Goal: Transaction & Acquisition: Pay  Balance

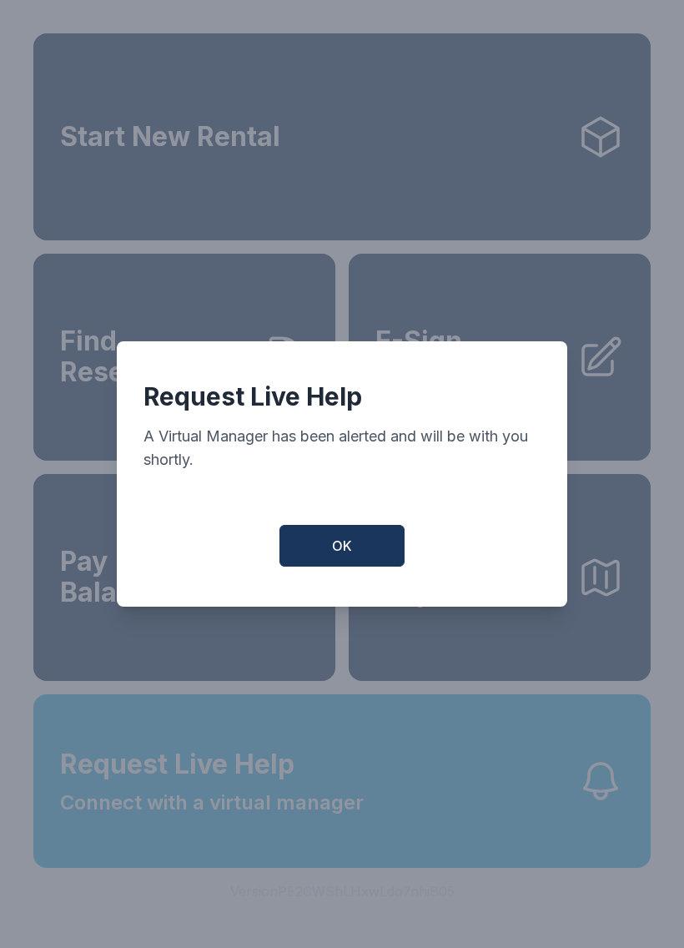
click at [337, 550] on span "OK" at bounding box center [342, 546] width 20 height 20
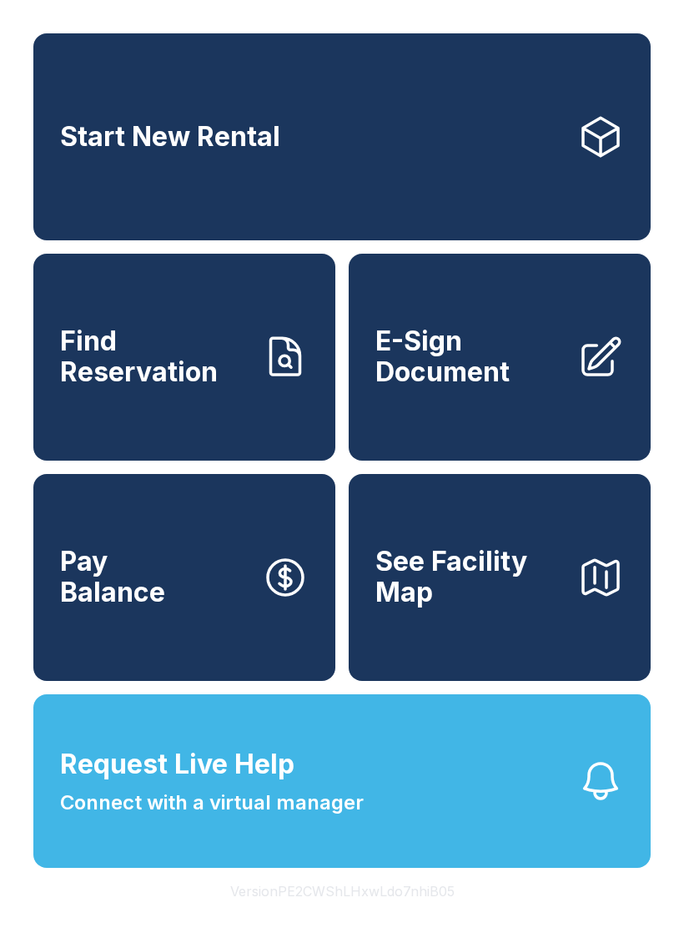
click at [249, 818] on span "Request Live Help Connect with a virtual manager" at bounding box center [212, 780] width 304 height 73
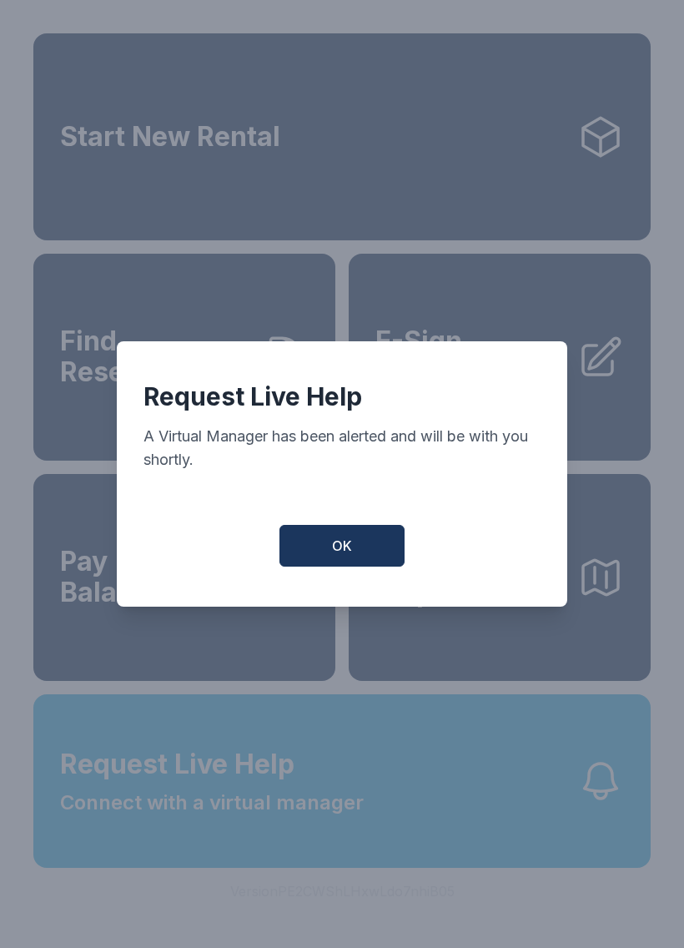
click at [345, 496] on div "Request Live Help A Virtual Manager has been alerted and will be with you short…" at bounding box center [341, 439] width 397 height 117
click at [340, 566] on button "OK" at bounding box center [341, 546] width 125 height 42
click at [341, 576] on div "Request Live Help A Virtual Manager has been alerted and will be with you short…" at bounding box center [342, 473] width 450 height 265
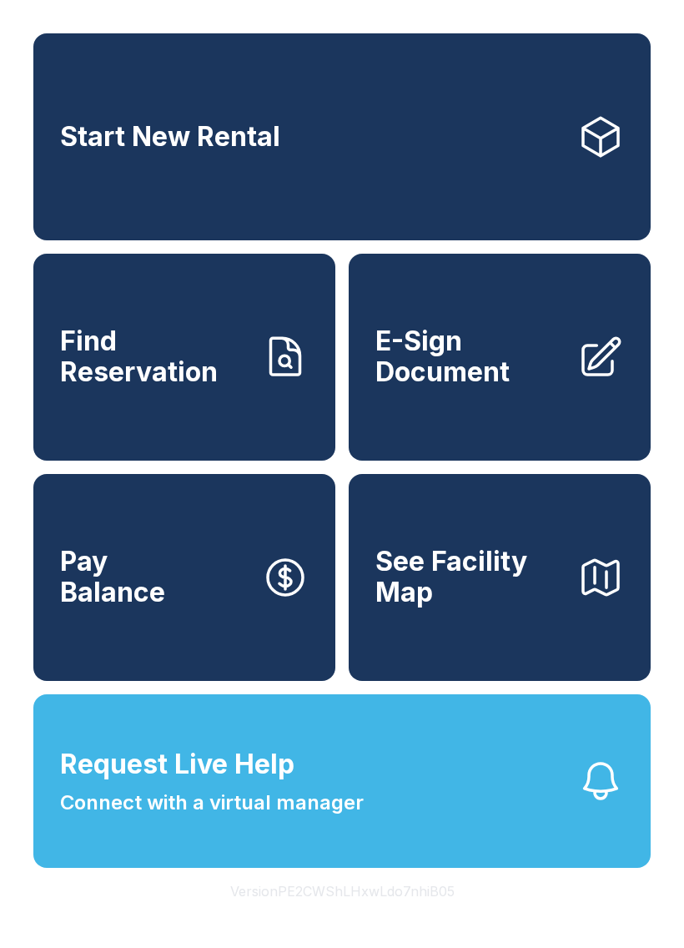
click at [340, 560] on div "Start New Rental Find Reservation E-Sign Document Pay Balance See Facility Map" at bounding box center [341, 356] width 617 height 647
click at [333, 554] on link "Pay Balance" at bounding box center [184, 577] width 302 height 207
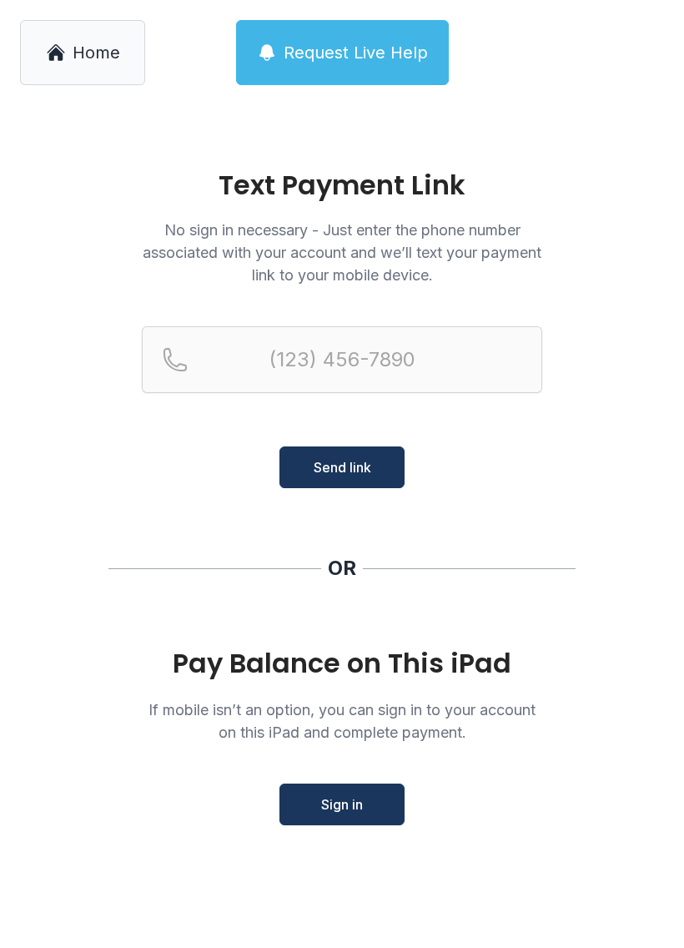
click at [88, 58] on span "Home" at bounding box center [97, 52] width 48 height 23
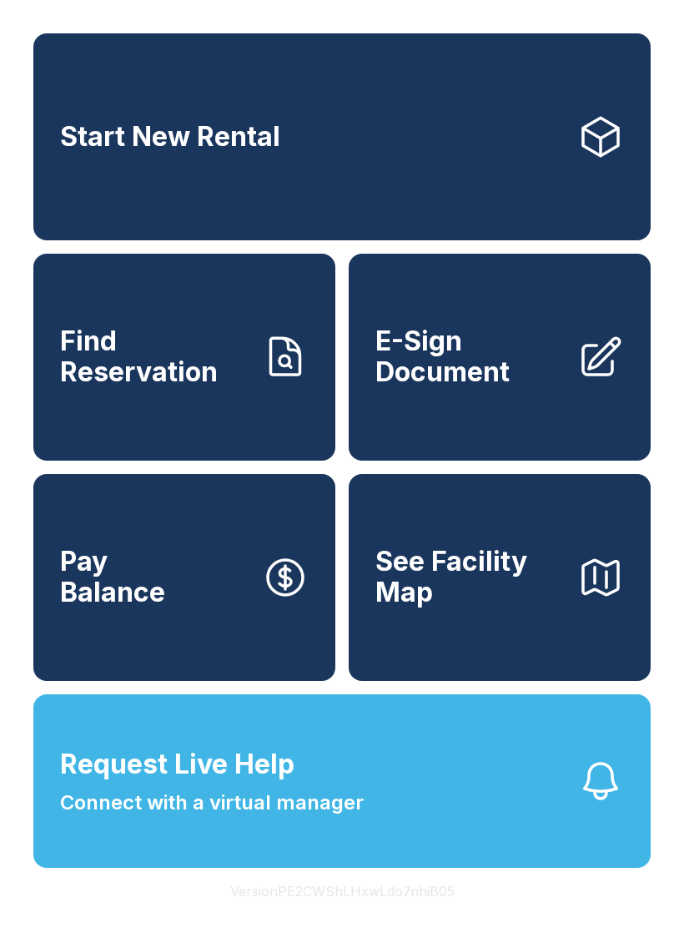
click at [145, 818] on span "Connect with a virtual manager" at bounding box center [212, 802] width 304 height 30
